Goal: Transaction & Acquisition: Purchase product/service

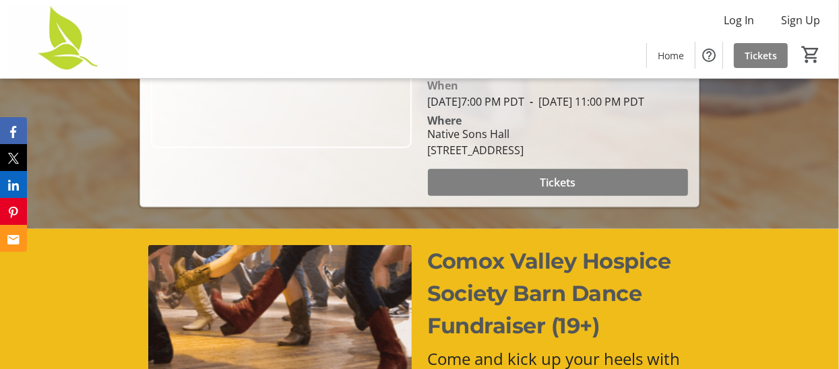
scroll to position [269, 0]
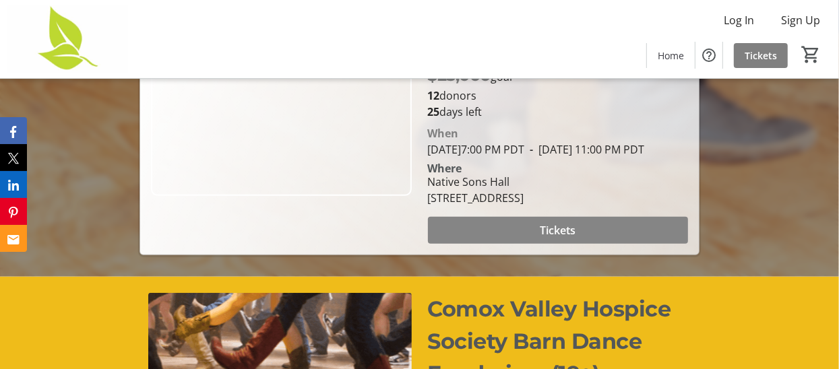
click at [549, 239] on span "Tickets" at bounding box center [558, 230] width 36 height 16
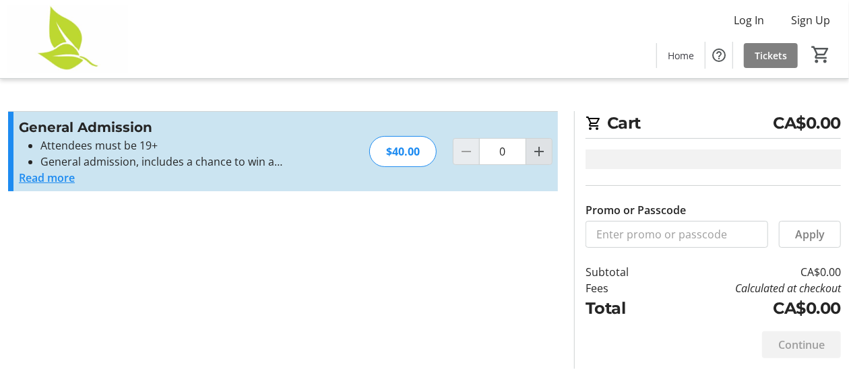
click at [538, 150] on mat-icon "Increment by one" at bounding box center [539, 152] width 16 height 16
type input "1"
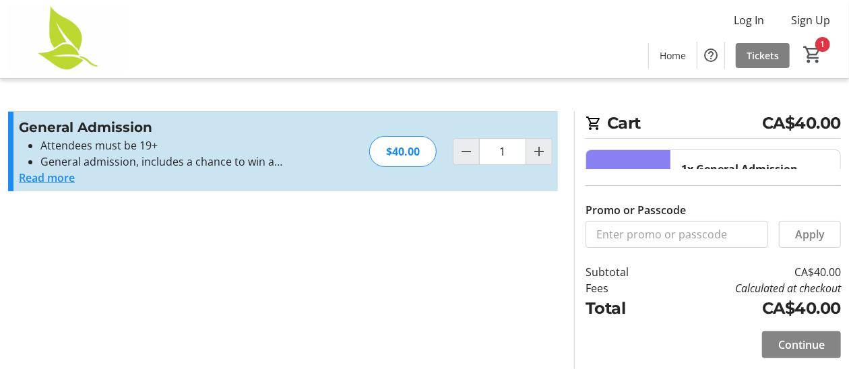
click at [801, 352] on span "Continue" at bounding box center [802, 345] width 47 height 16
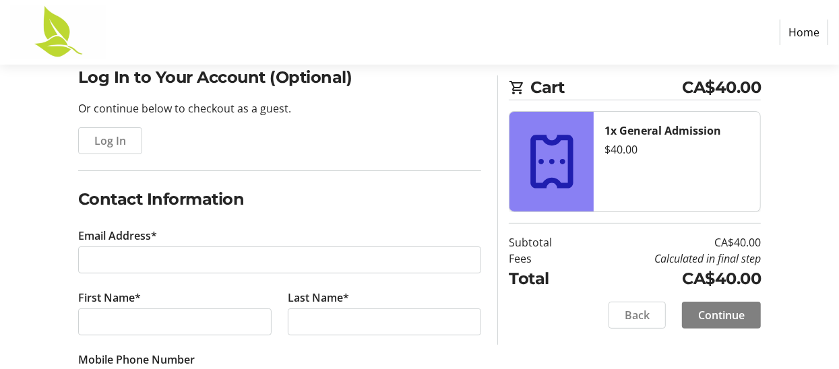
scroll to position [134, 0]
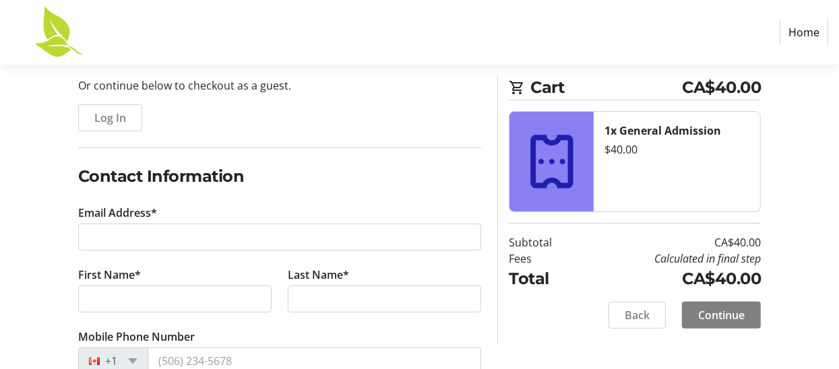
click at [104, 208] on label "Email Address*" at bounding box center [117, 213] width 79 height 16
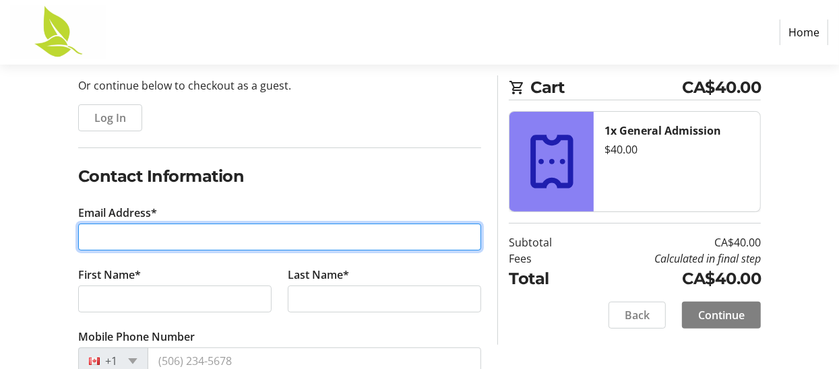
click at [104, 224] on input "Email Address*" at bounding box center [280, 237] width 404 height 27
type input "[PERSON_NAME][EMAIL_ADDRESS][DOMAIN_NAME]"
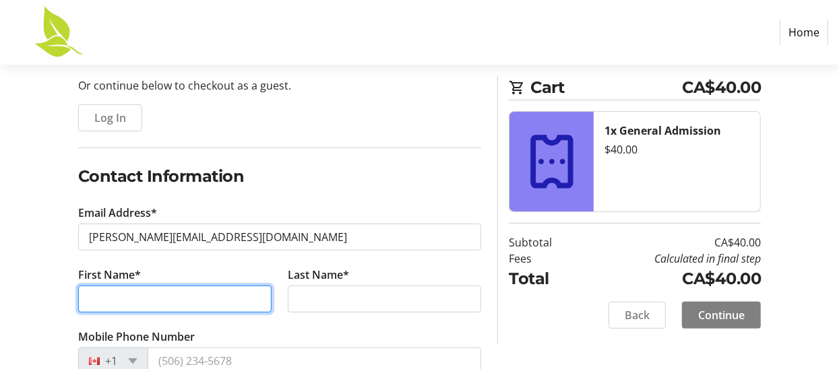
type input "[PERSON_NAME]"
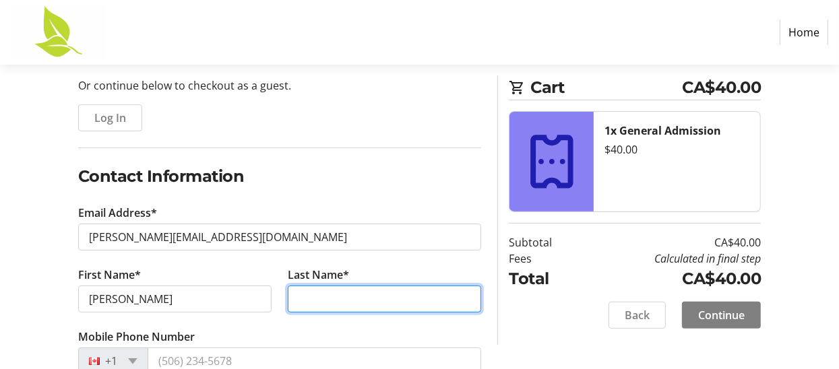
type input "[PERSON_NAME]"
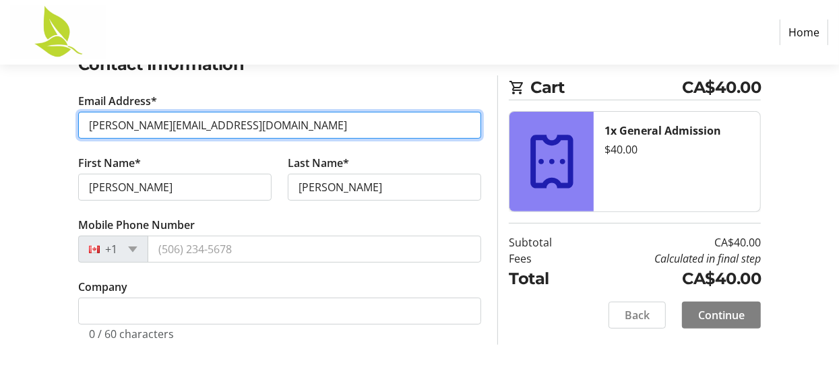
scroll to position [247, 0]
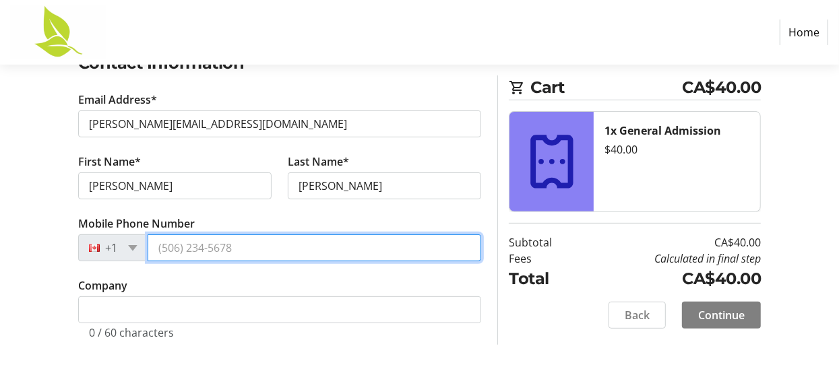
click at [247, 248] on input "Mobile Phone Number" at bounding box center [315, 248] width 334 height 27
type input "[PHONE_NUMBER]"
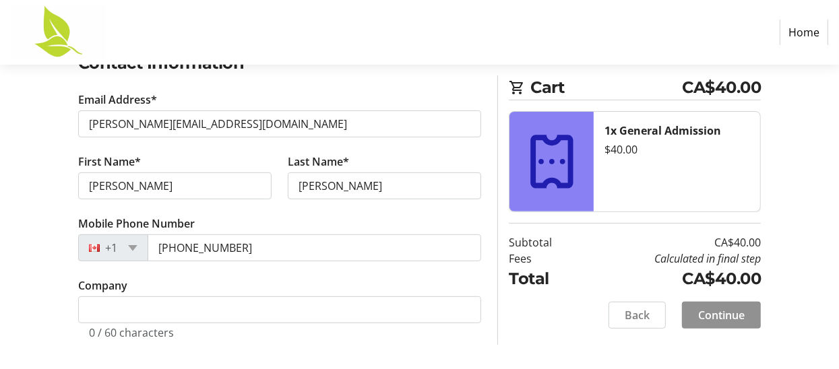
click at [719, 317] on span "Continue" at bounding box center [721, 315] width 47 height 16
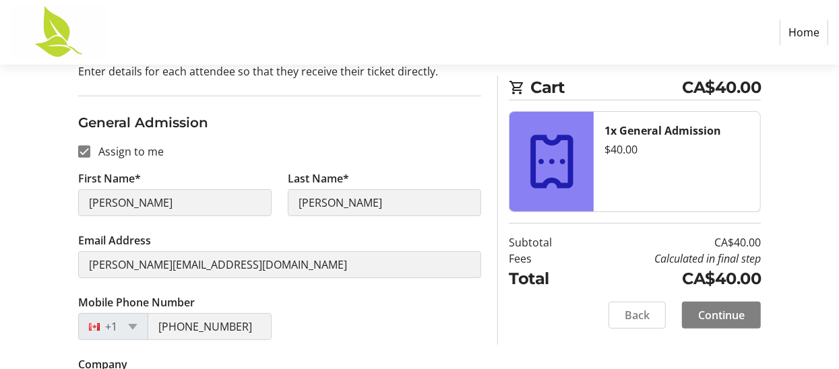
scroll to position [195, 0]
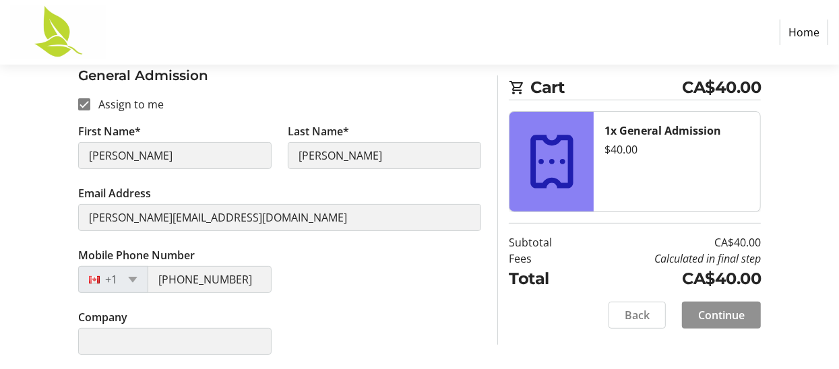
click at [724, 313] on span "Continue" at bounding box center [721, 315] width 47 height 16
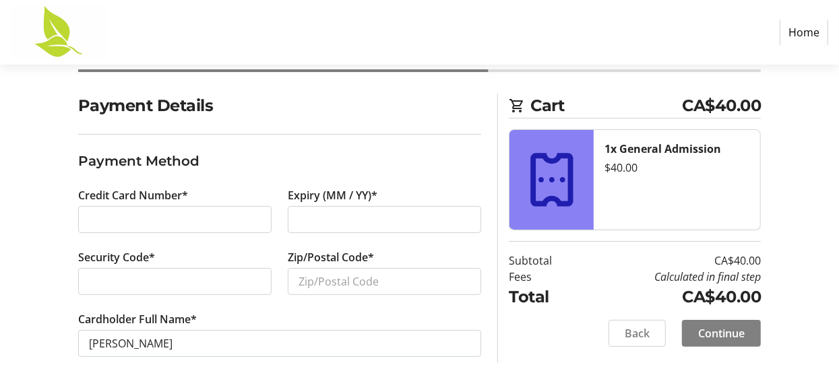
scroll to position [101, 0]
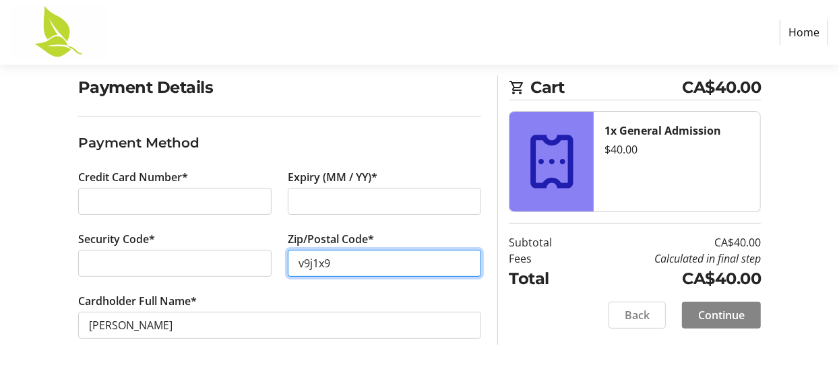
type input "v9j1x9"
click at [708, 313] on span "Continue" at bounding box center [721, 315] width 47 height 16
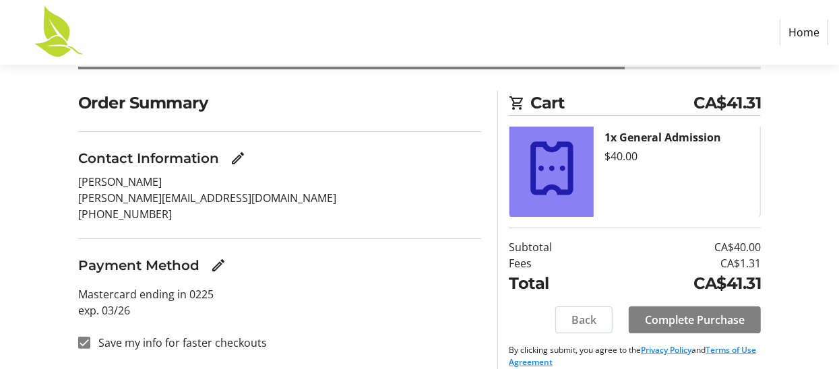
scroll to position [101, 0]
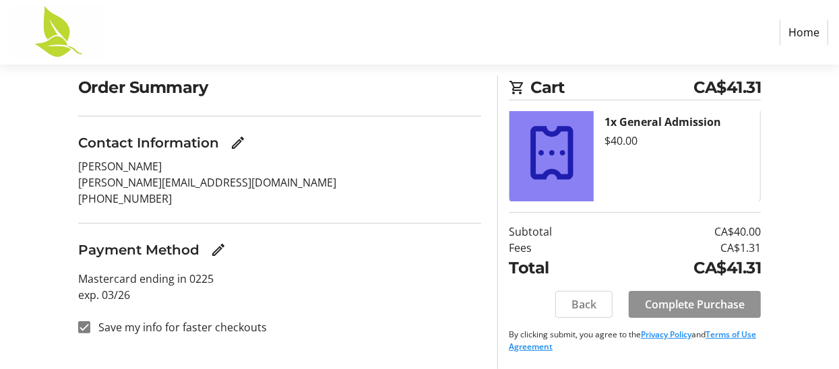
drag, startPoint x: 693, startPoint y: 307, endPoint x: 697, endPoint y: 317, distance: 11.5
click at [697, 317] on button "Complete Purchase" at bounding box center [695, 304] width 132 height 27
